Goal: Information Seeking & Learning: Learn about a topic

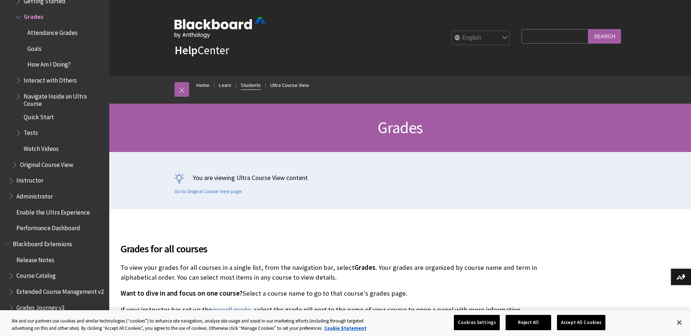
click at [250, 88] on link "Students" at bounding box center [251, 85] width 20 height 9
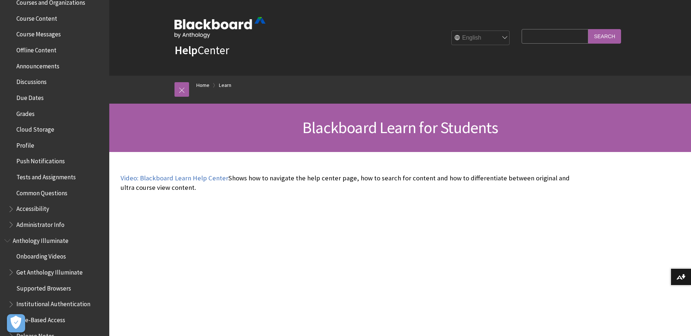
scroll to position [291, 0]
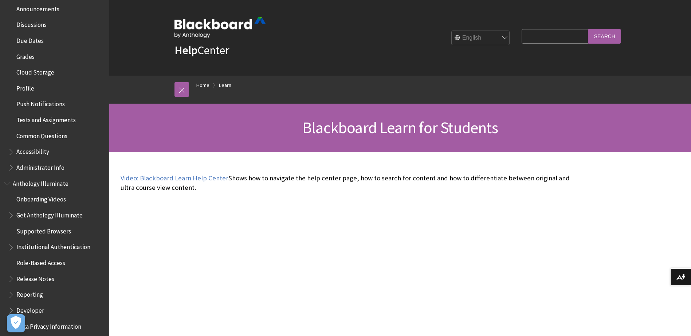
click at [29, 56] on span "Grades" at bounding box center [25, 56] width 18 height 10
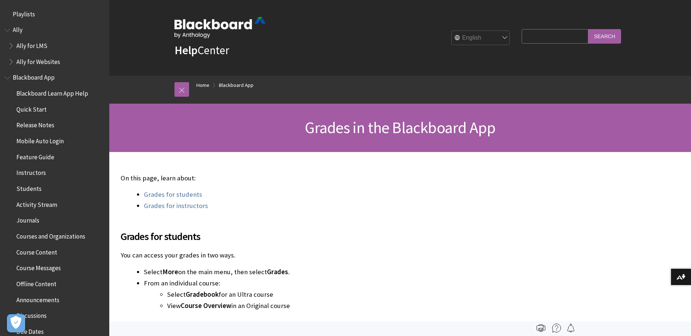
scroll to position [331, 0]
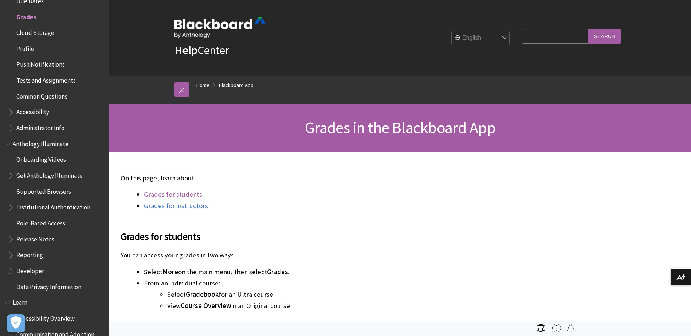
click at [180, 195] on link "Grades for students" at bounding box center [173, 194] width 58 height 9
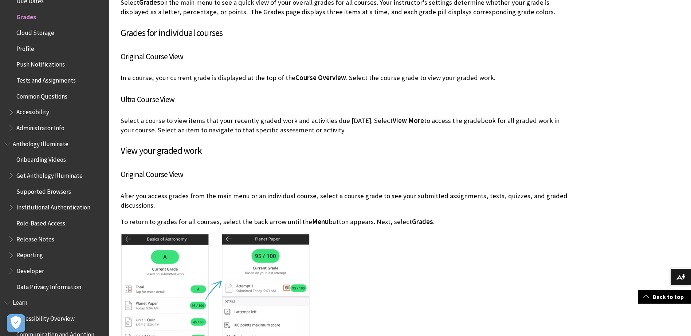
scroll to position [730, 0]
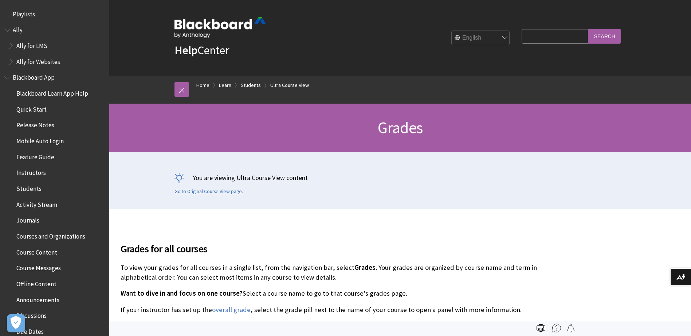
scroll to position [945, 0]
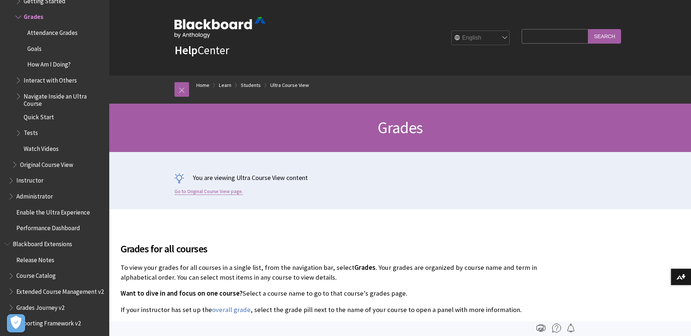
click at [218, 192] on link "Go to Original Course View page." at bounding box center [208, 192] width 68 height 7
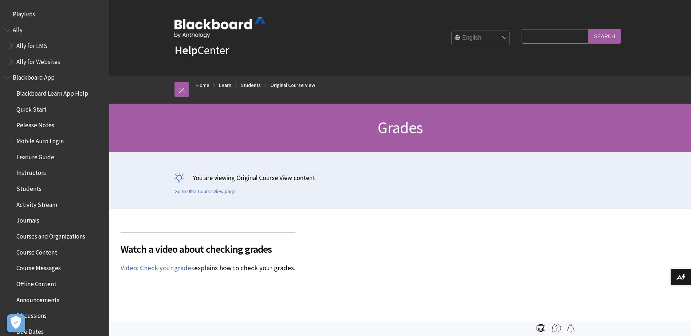
scroll to position [987, 0]
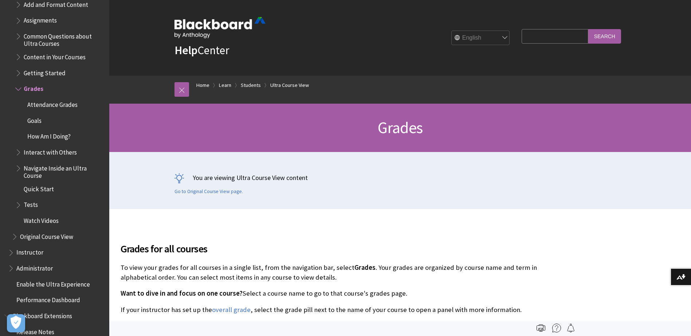
scroll to position [872, 0]
click at [33, 89] on span "Grades" at bounding box center [34, 89] width 20 height 10
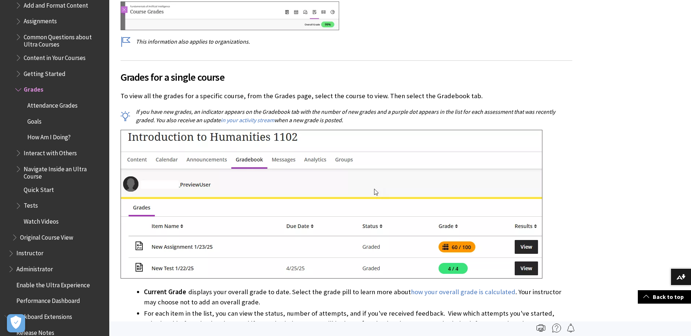
scroll to position [291, 0]
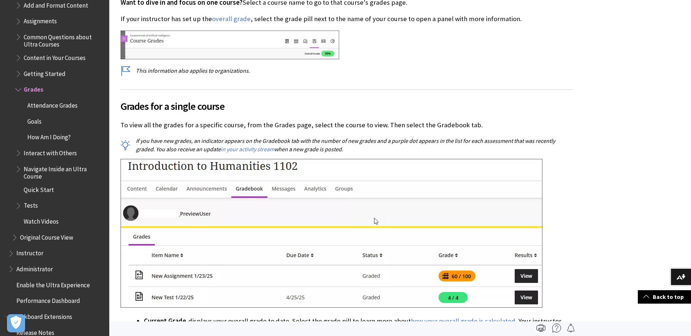
click at [30, 88] on span "Grades" at bounding box center [34, 89] width 20 height 10
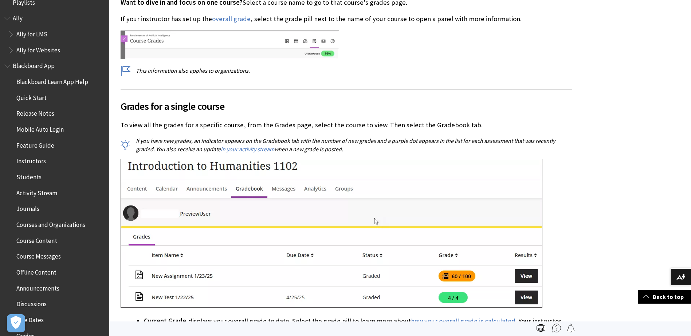
scroll to position [0, 0]
